Goal: Task Accomplishment & Management: Manage account settings

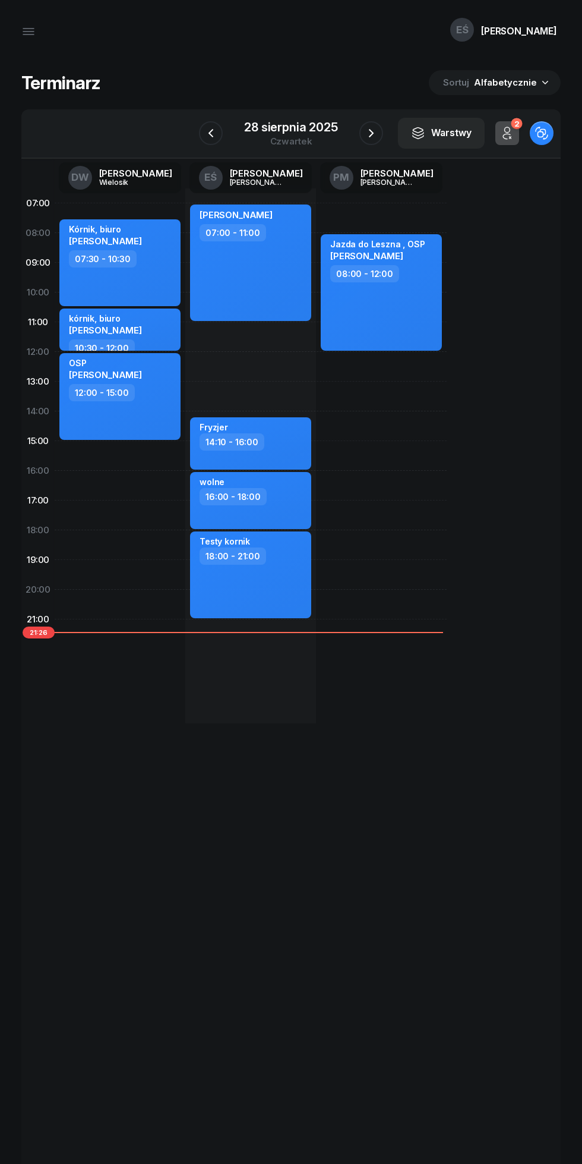
click at [309, 125] on div "28 sierpnia 2025" at bounding box center [290, 127] width 93 height 12
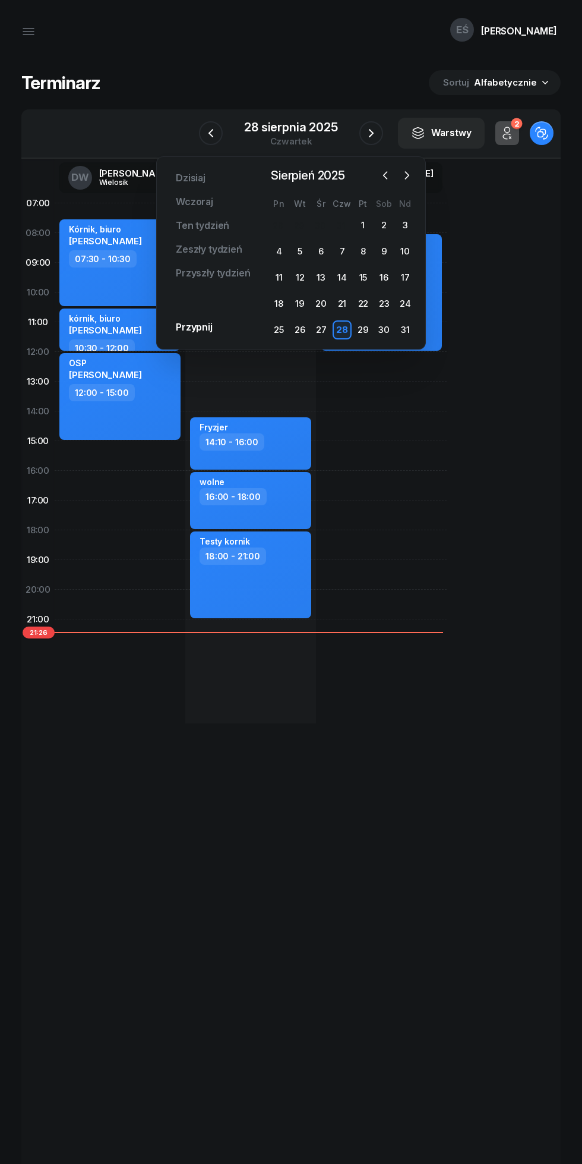
click at [405, 330] on div "31" at bounding box center [405, 329] width 19 height 19
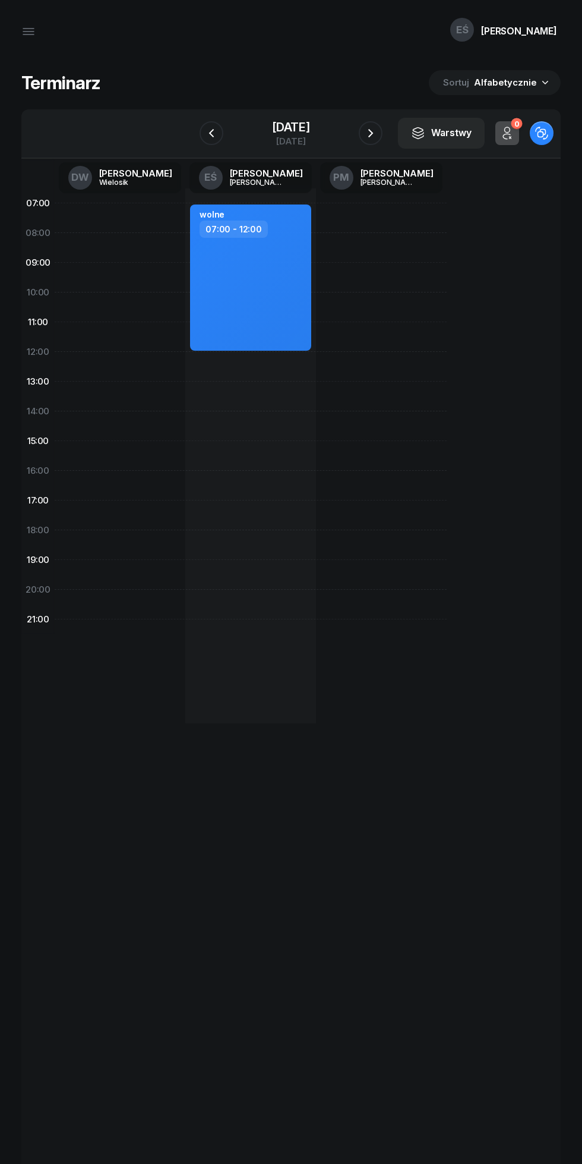
click at [215, 131] on icon "button" at bounding box center [211, 133] width 14 height 14
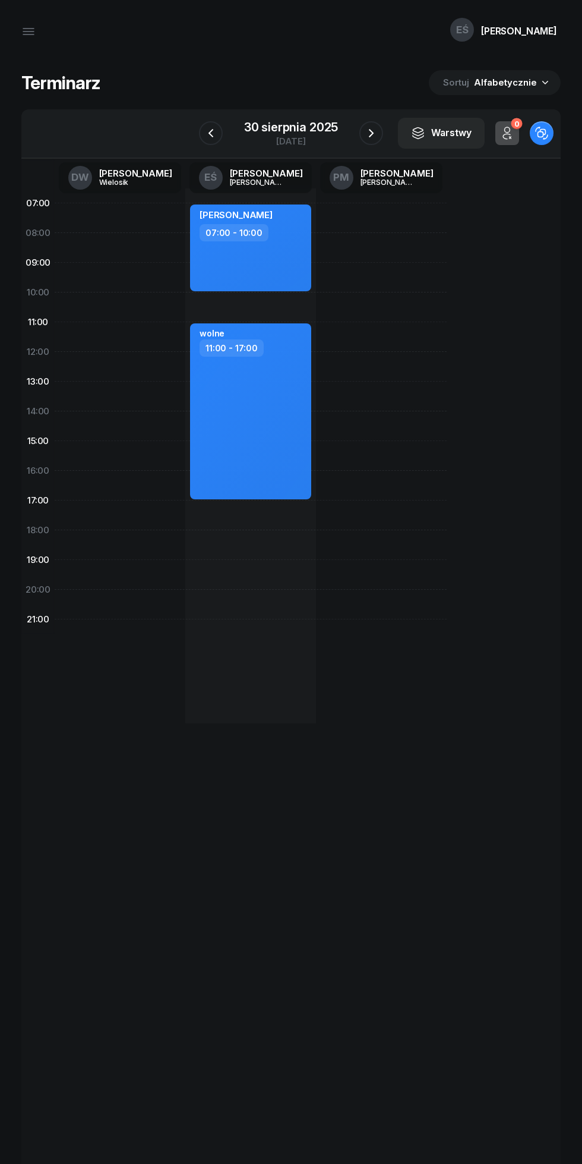
click at [298, 247] on div "[PERSON_NAME] 07:00 - 10:00" at bounding box center [250, 247] width 121 height 87
select select "07"
select select "10"
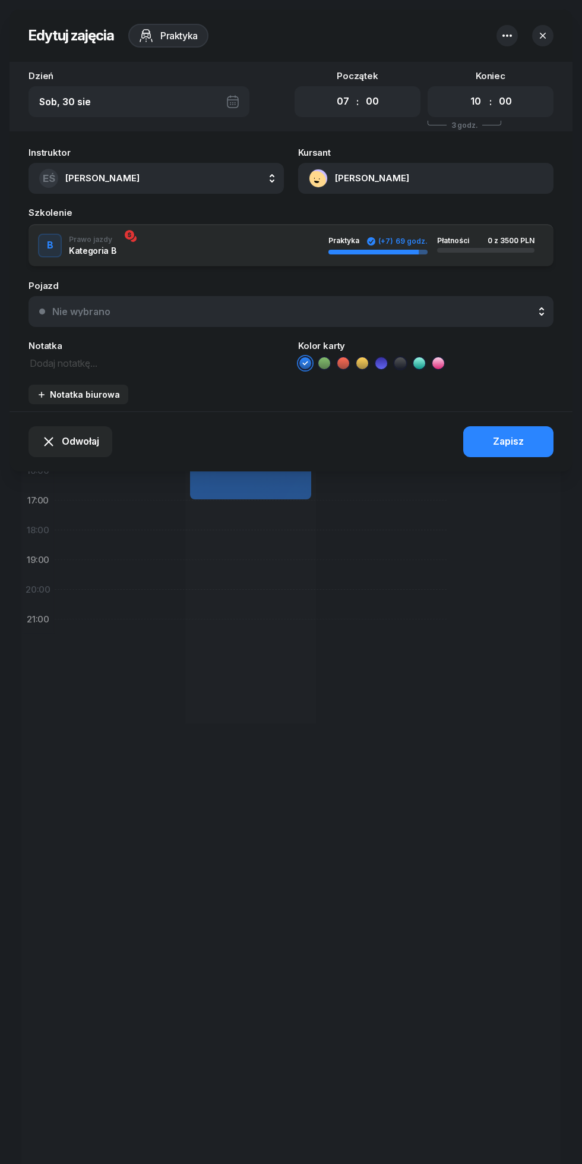
click at [73, 443] on span "Odwołaj" at bounding box center [80, 441] width 37 height 15
click at [83, 372] on div "Kursant odwołał" at bounding box center [63, 370] width 70 height 15
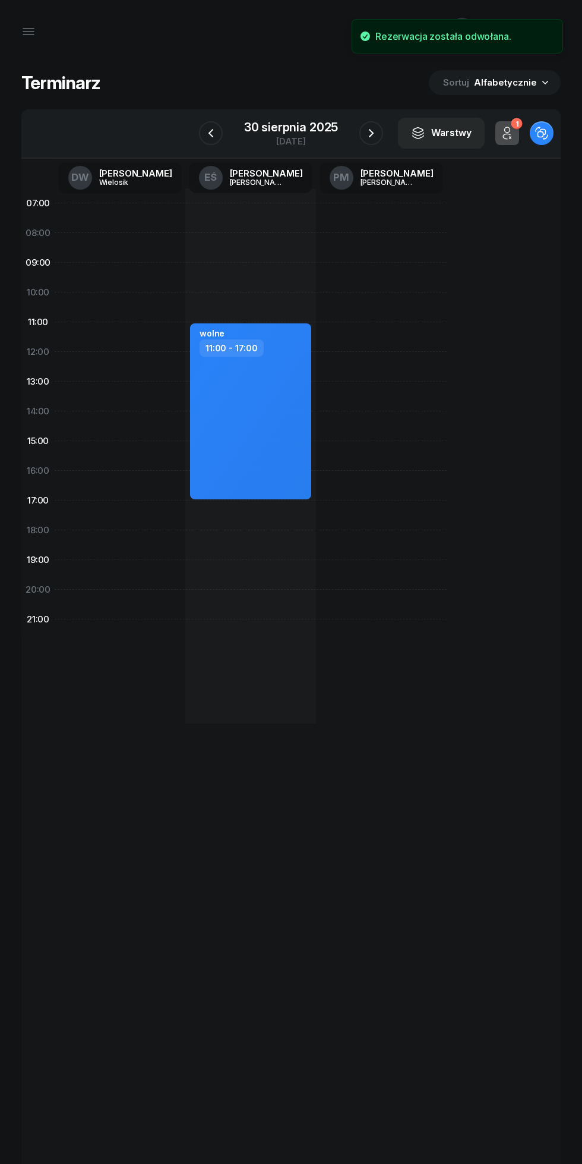
click at [371, 133] on icon "button" at bounding box center [371, 133] width 14 height 14
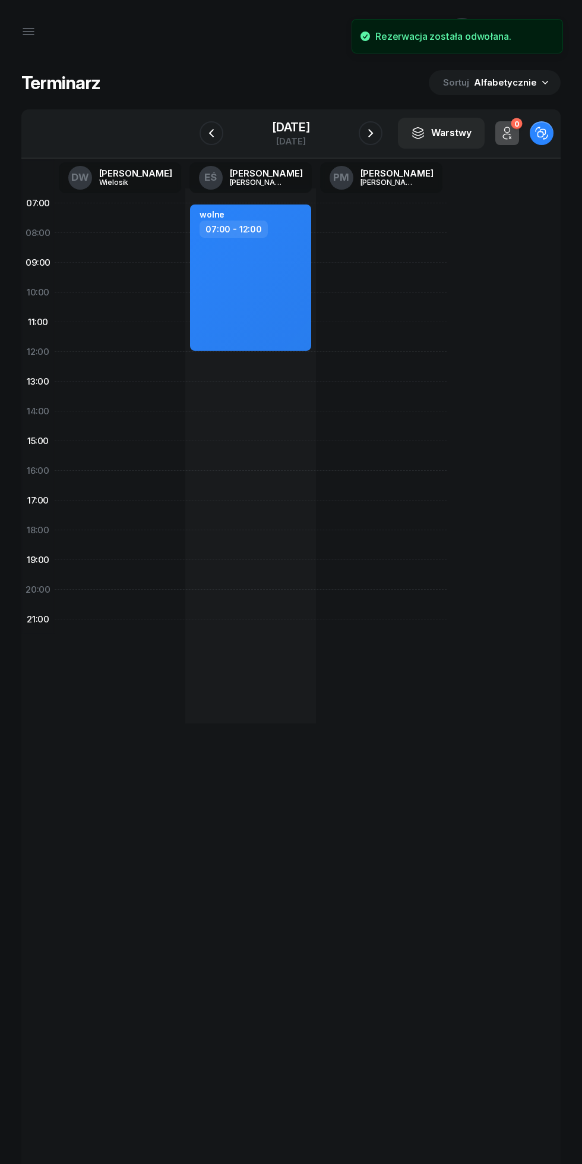
click at [375, 135] on icon "button" at bounding box center [371, 133] width 14 height 14
click at [371, 133] on icon "button" at bounding box center [371, 133] width 14 height 14
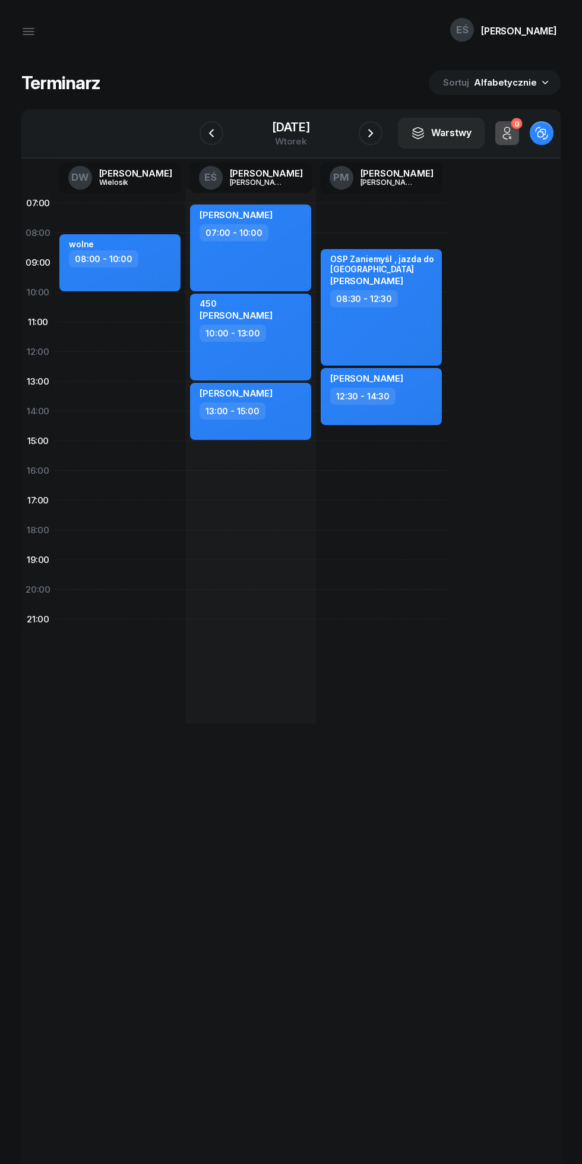
click at [371, 133] on icon "button" at bounding box center [371, 133] width 14 height 14
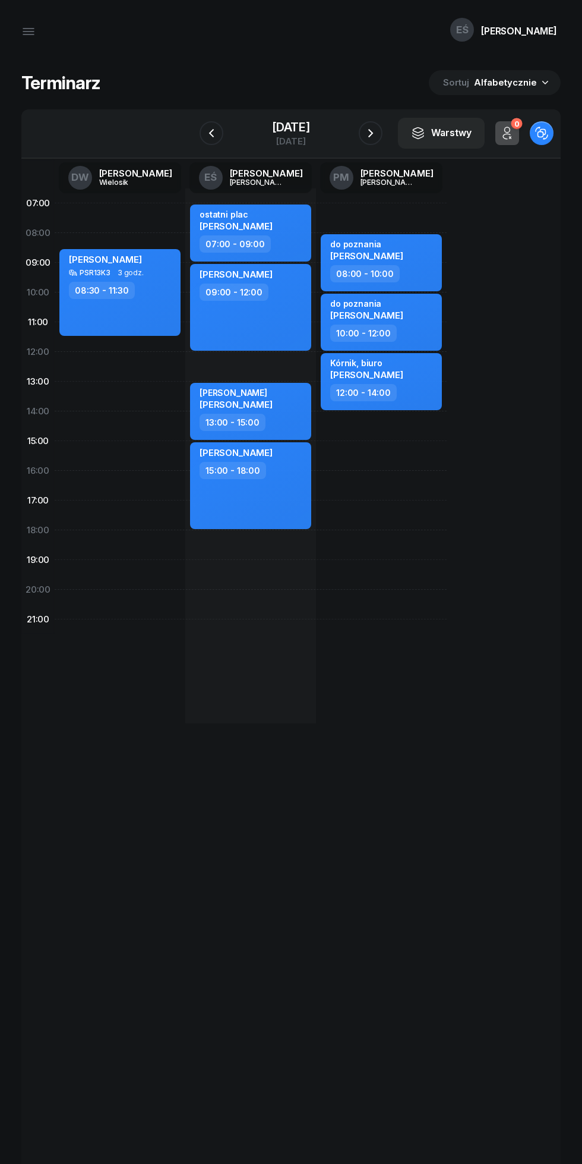
click at [375, 133] on icon "button" at bounding box center [371, 133] width 14 height 14
